Goal: Information Seeking & Learning: Learn about a topic

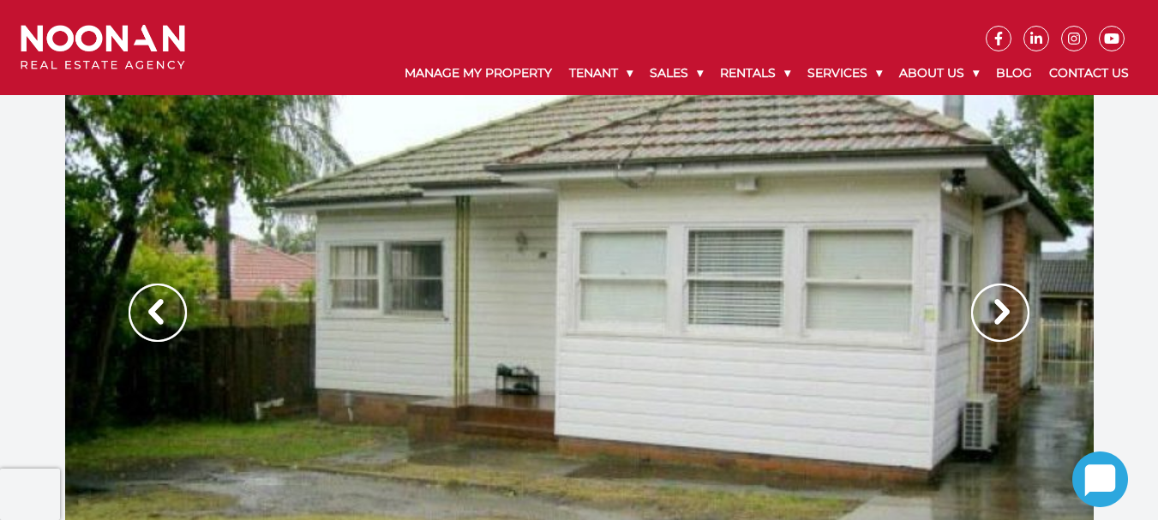
click at [660, 330] on div at bounding box center [579, 330] width 1029 height 471
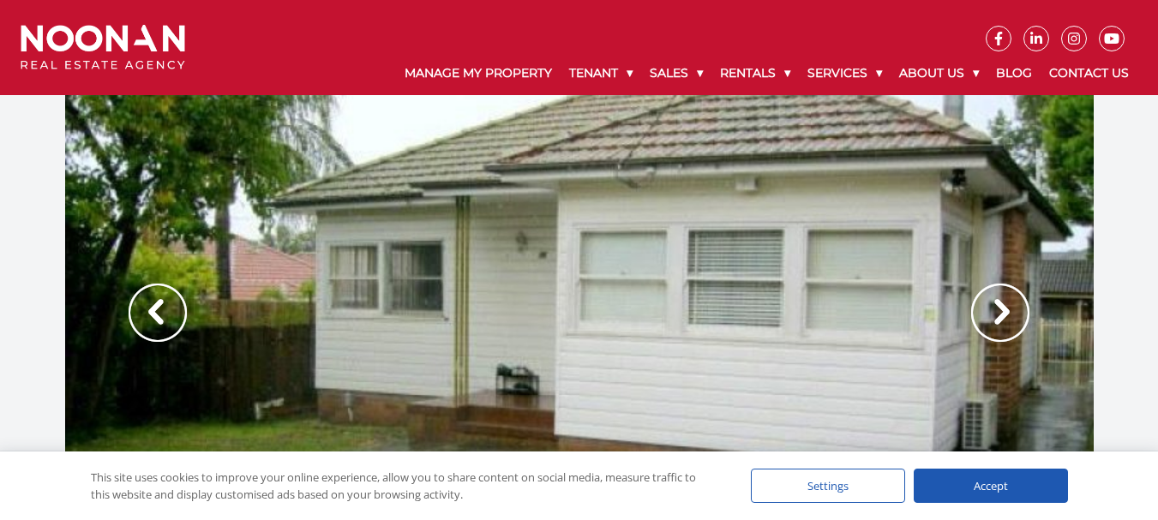
click at [1011, 301] on img at bounding box center [1000, 313] width 58 height 58
click at [1008, 303] on img at bounding box center [1000, 313] width 58 height 58
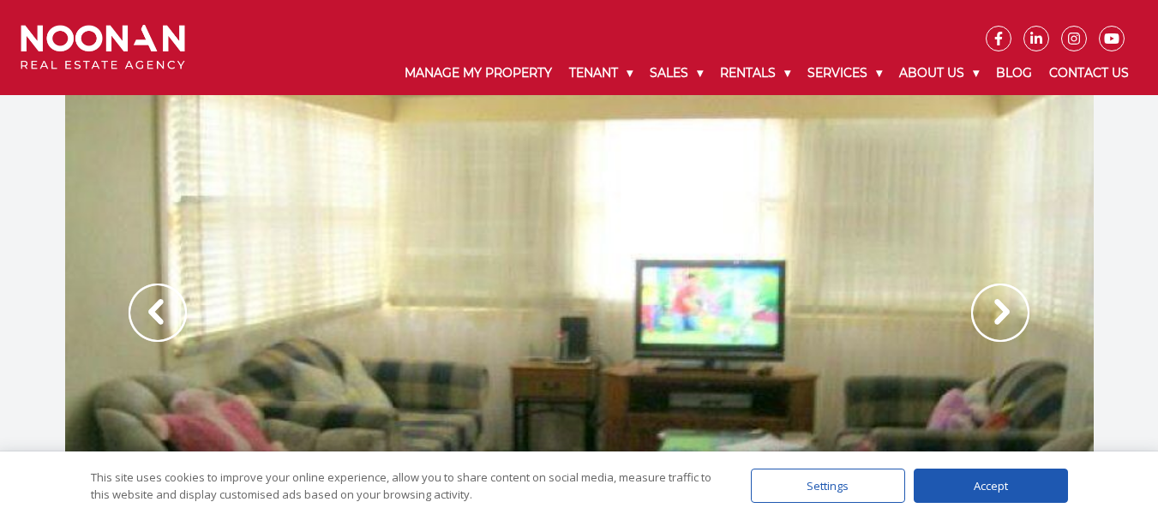
click at [1011, 303] on img at bounding box center [1000, 313] width 58 height 58
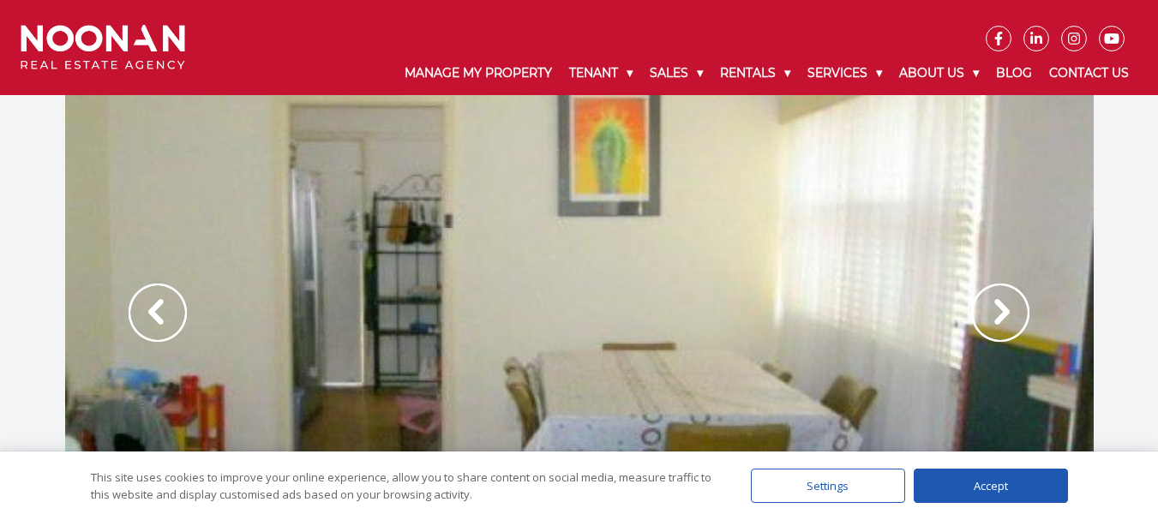
click at [1011, 303] on img at bounding box center [1000, 313] width 58 height 58
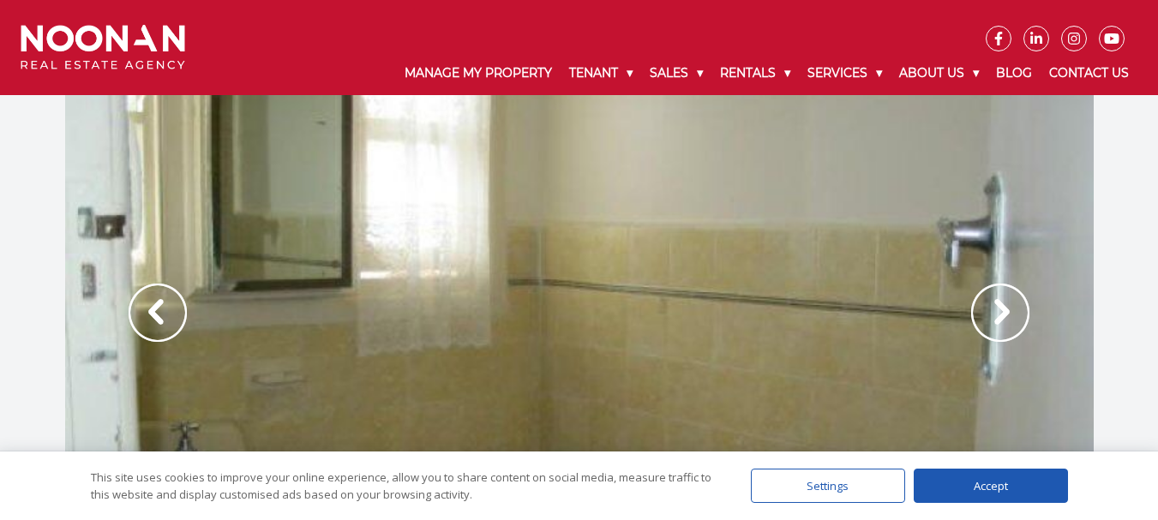
click at [1011, 303] on img at bounding box center [1000, 313] width 58 height 58
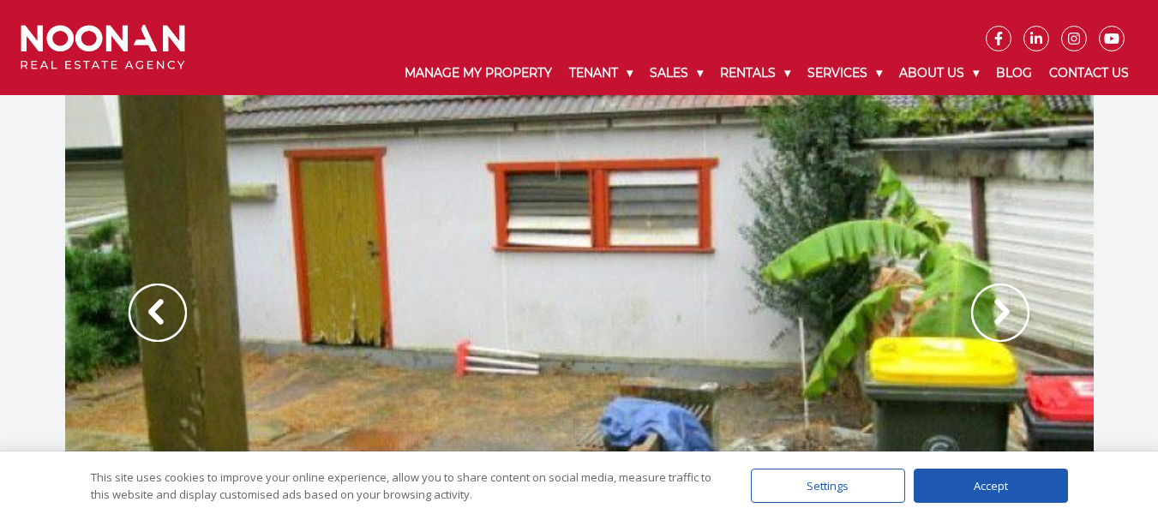
click at [1011, 303] on img at bounding box center [1000, 313] width 58 height 58
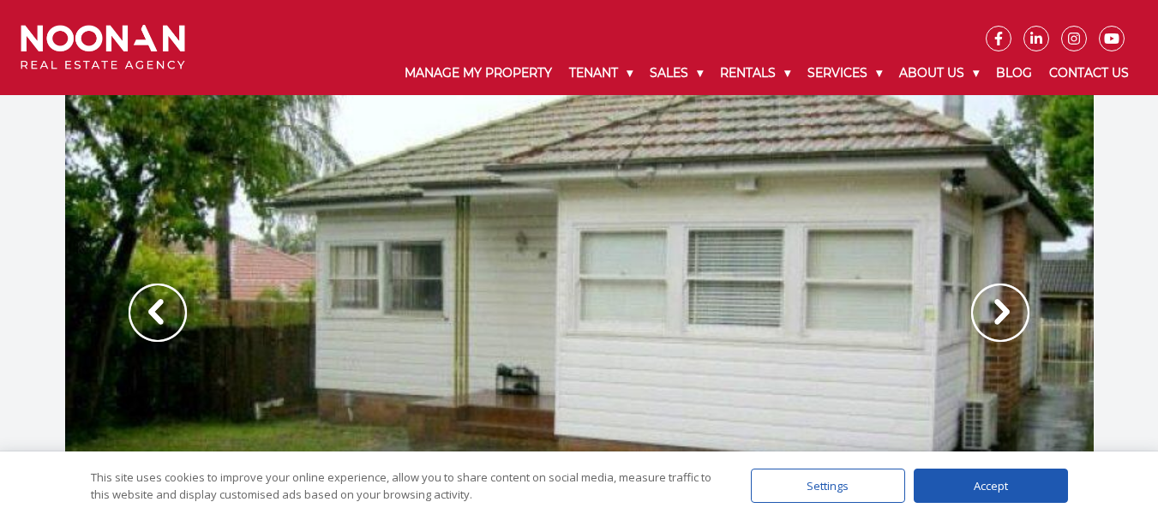
click at [1011, 303] on img at bounding box center [1000, 313] width 58 height 58
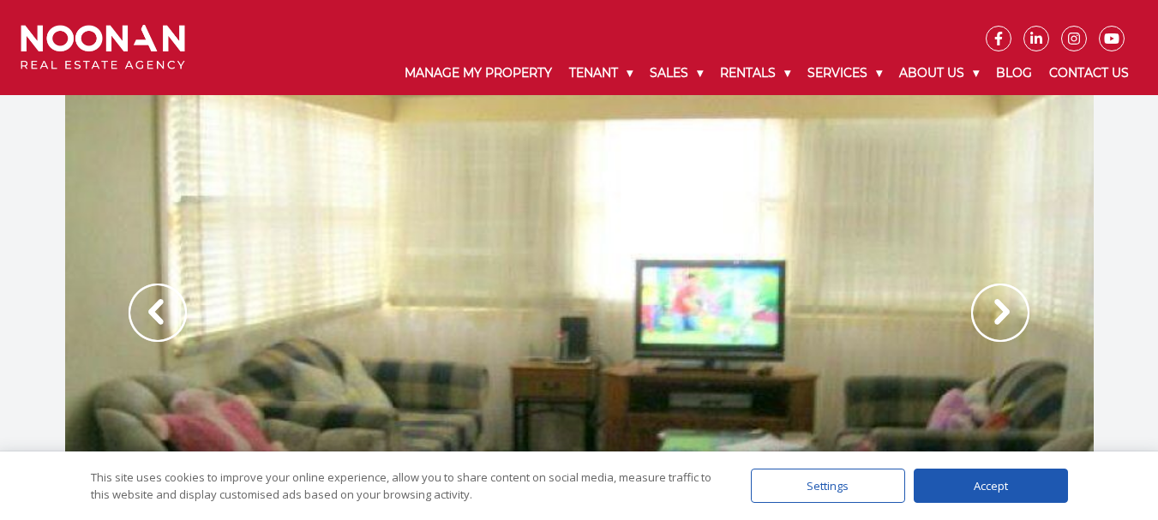
click at [1011, 303] on img at bounding box center [1000, 313] width 58 height 58
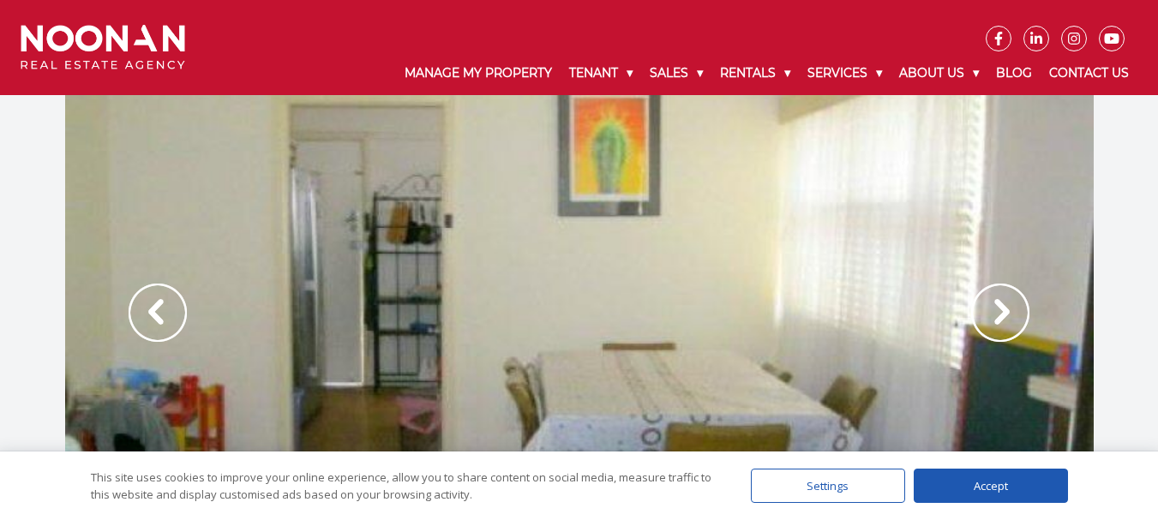
click at [1011, 303] on img at bounding box center [1000, 313] width 58 height 58
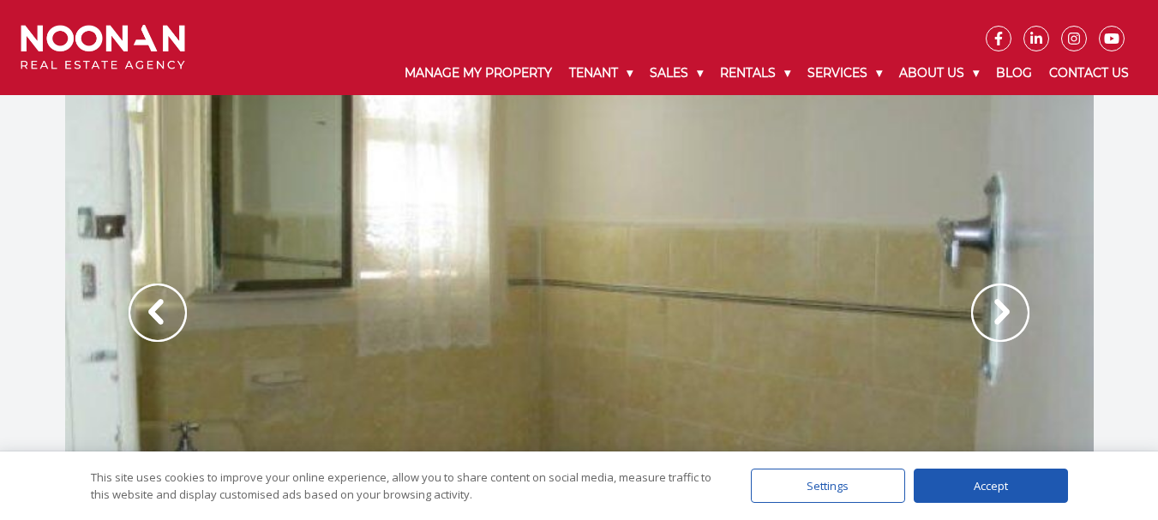
click at [1011, 303] on img at bounding box center [1000, 313] width 58 height 58
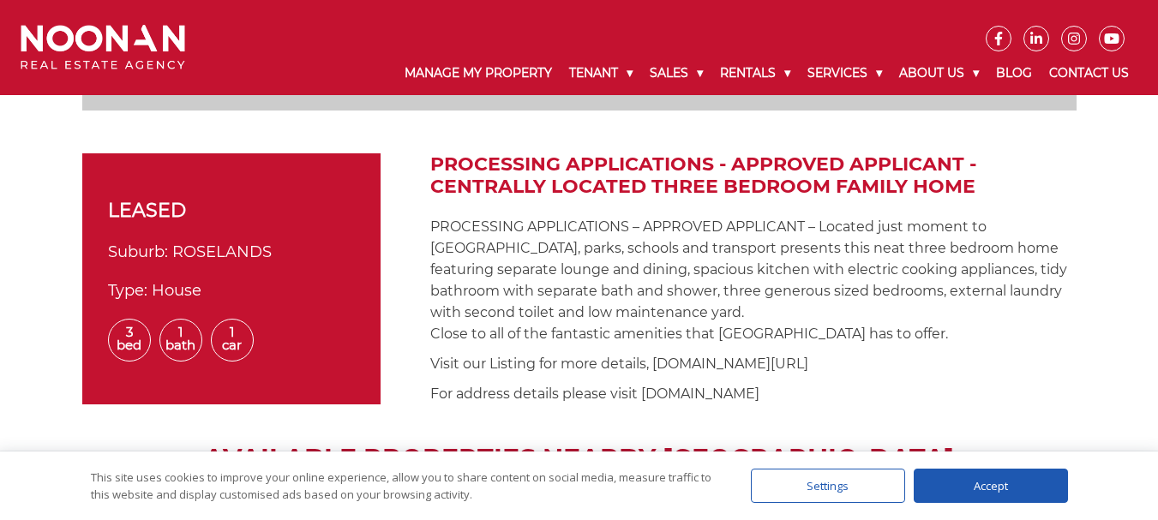
scroll to position [343, 0]
